Goal: Task Accomplishment & Management: Complete application form

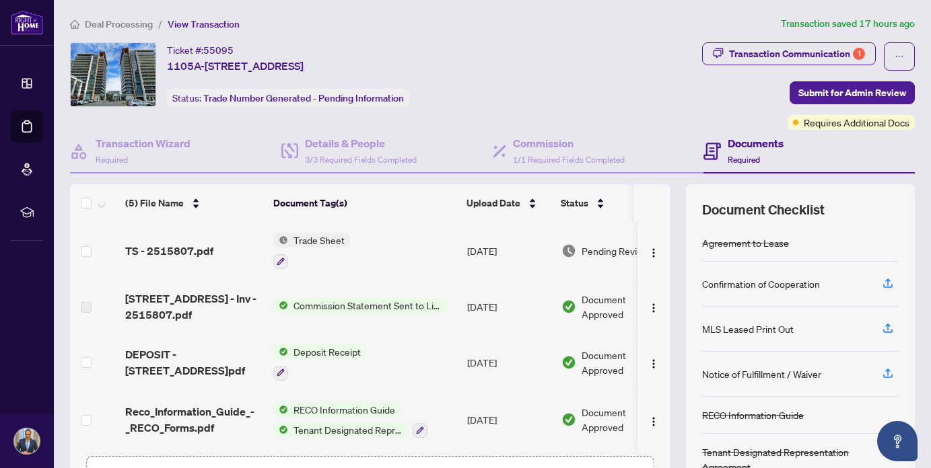
click at [321, 238] on span "Trade Sheet" at bounding box center [319, 240] width 62 height 15
click at [582, 252] on span "Pending Review" at bounding box center [615, 251] width 67 height 15
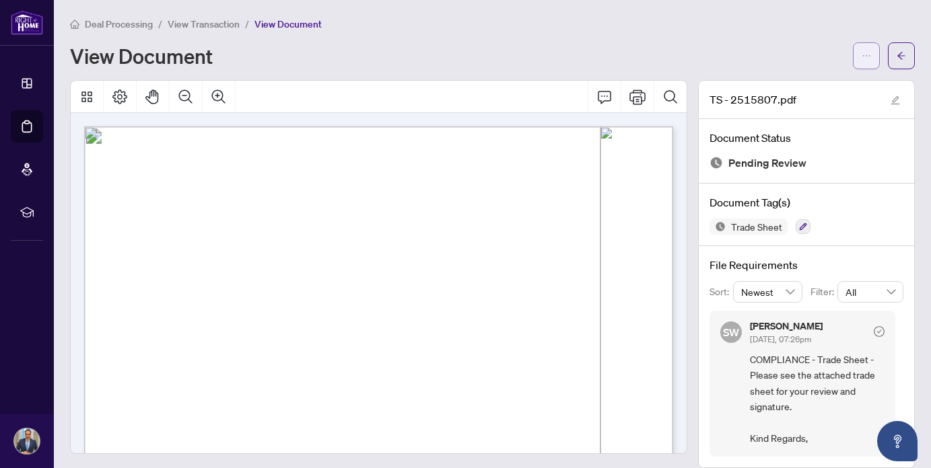
click at [861, 55] on button "button" at bounding box center [866, 55] width 27 height 27
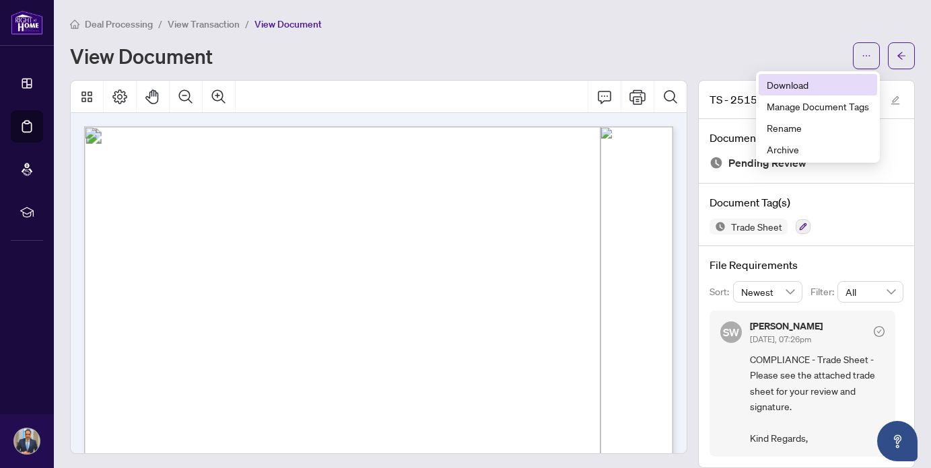
click at [783, 84] on span "Download" at bounding box center [818, 84] width 102 height 15
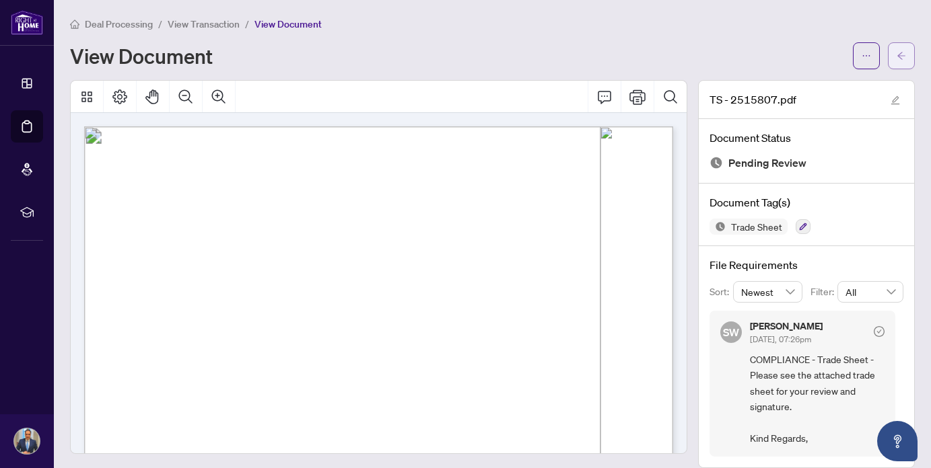
click at [899, 57] on icon "arrow-left" at bounding box center [900, 55] width 9 height 9
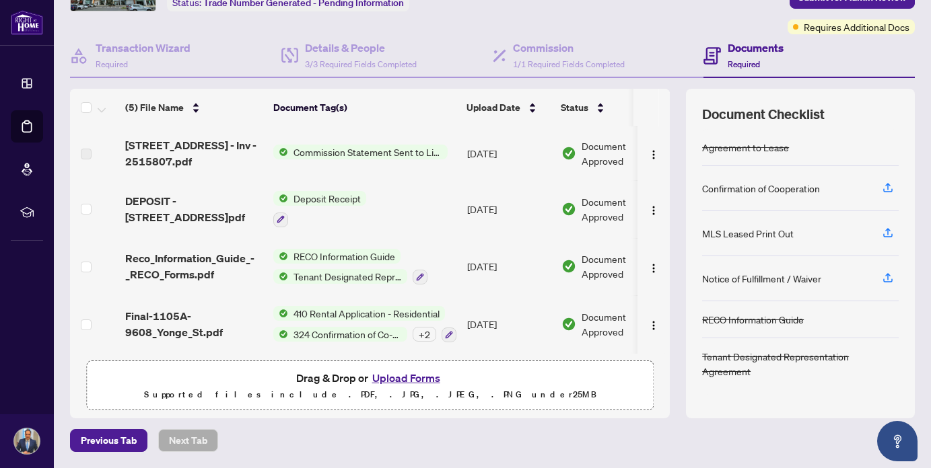
scroll to position [95, 0]
click at [405, 382] on button "Upload Forms" at bounding box center [406, 378] width 76 height 17
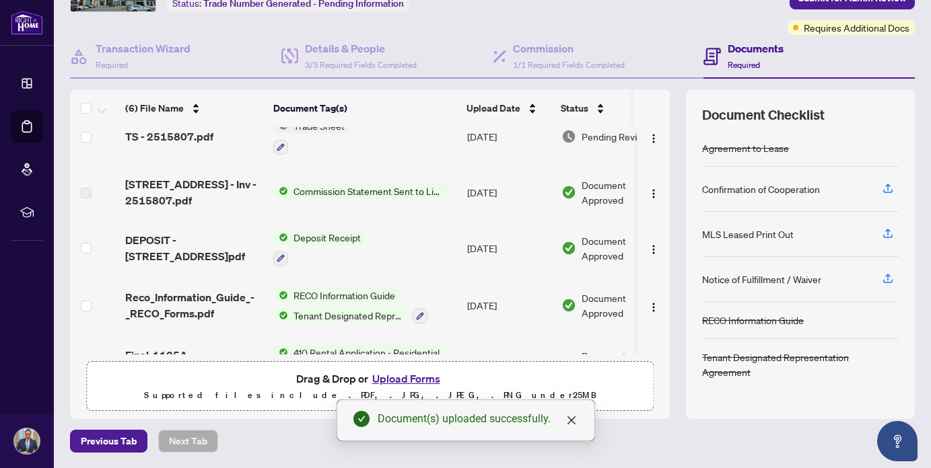
click at [402, 378] on button "Upload Forms" at bounding box center [406, 378] width 76 height 17
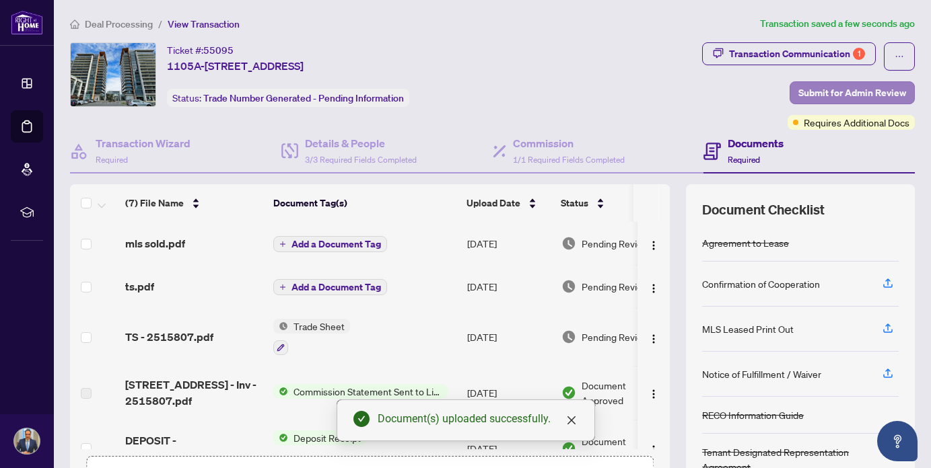
scroll to position [0, 0]
click at [822, 90] on span "Submit for Admin Review" at bounding box center [852, 93] width 108 height 22
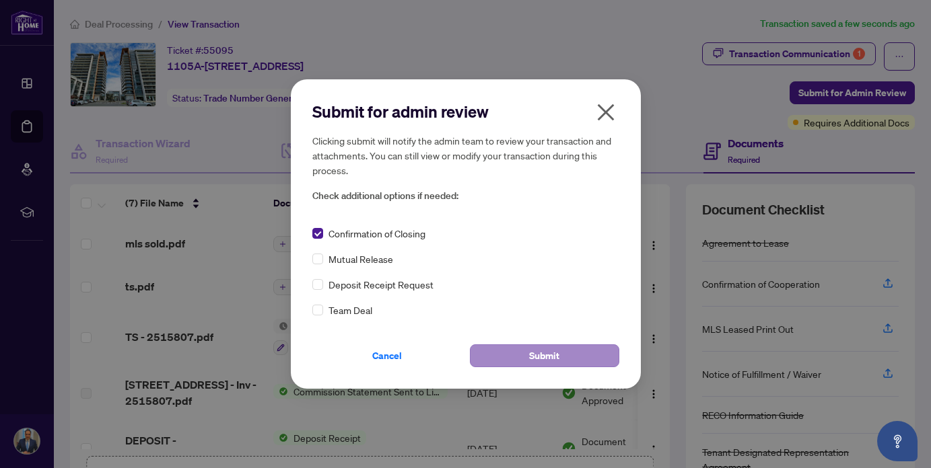
click at [540, 349] on span "Submit" at bounding box center [544, 356] width 30 height 22
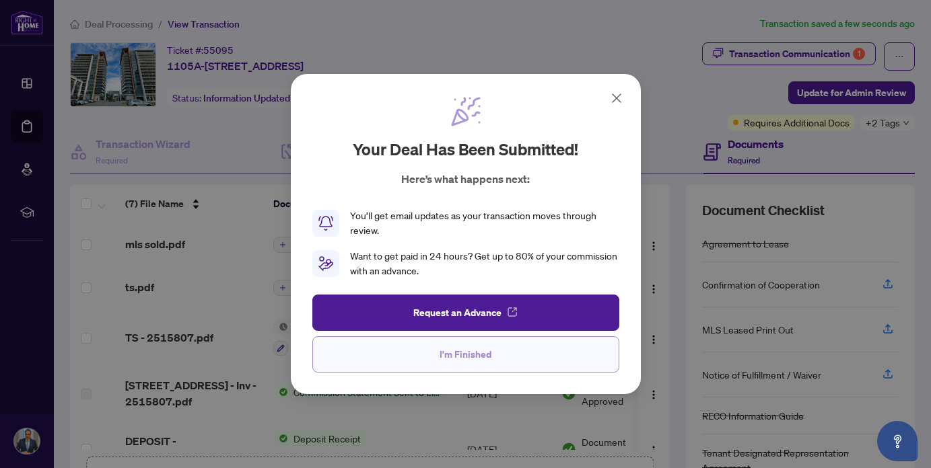
click at [466, 351] on span "I'm Finished" at bounding box center [465, 355] width 52 height 22
